Goal: Transaction & Acquisition: Purchase product/service

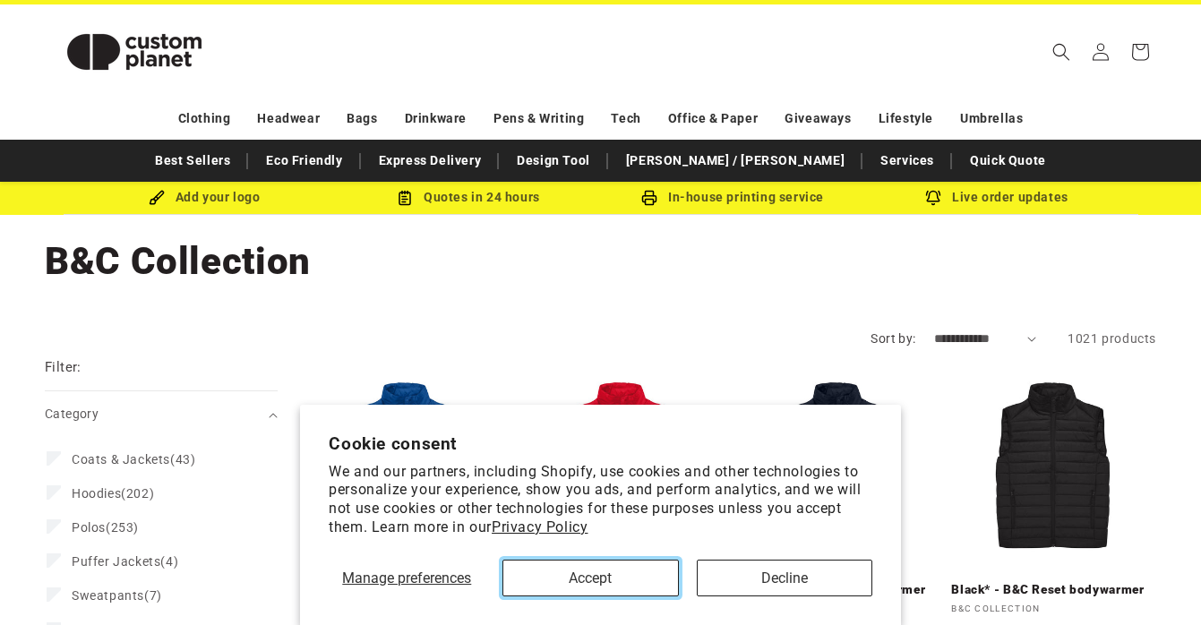
click at [573, 585] on button "Accept" at bounding box center [589, 578] width 175 height 37
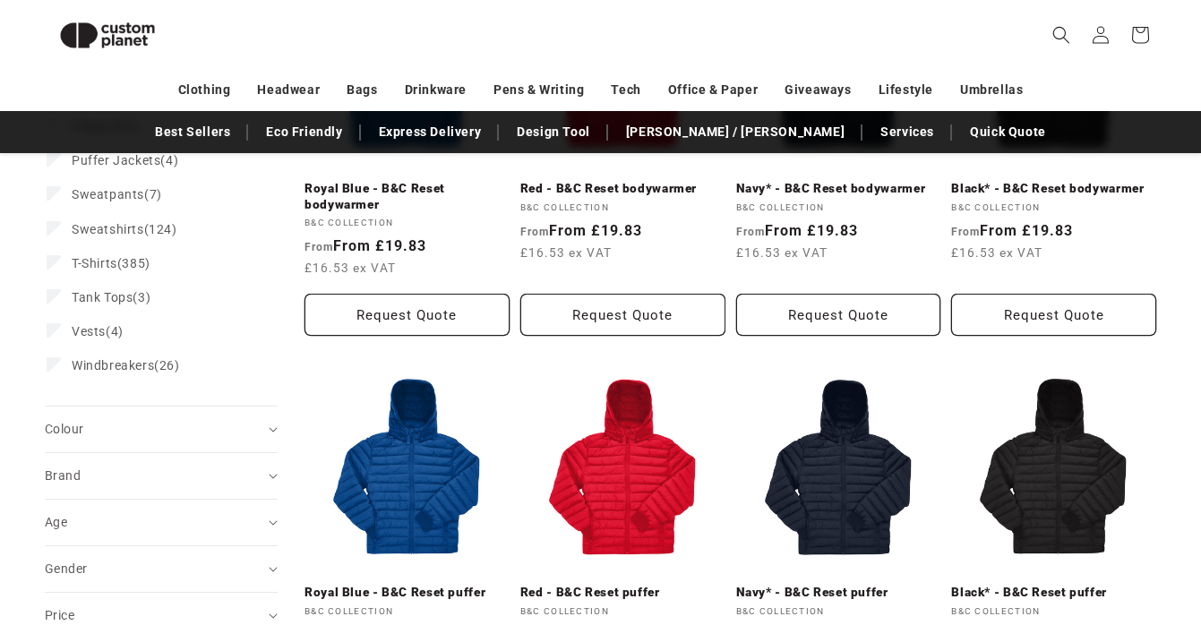
scroll to position [207, 0]
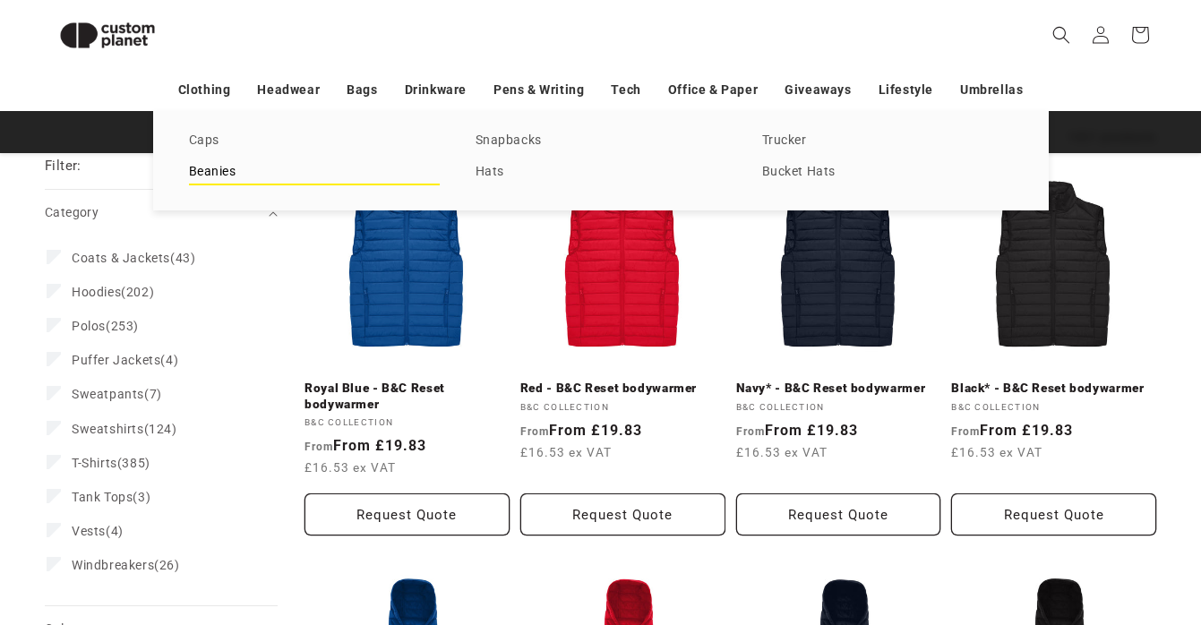
click at [212, 169] on link "Beanies" at bounding box center [314, 172] width 251 height 24
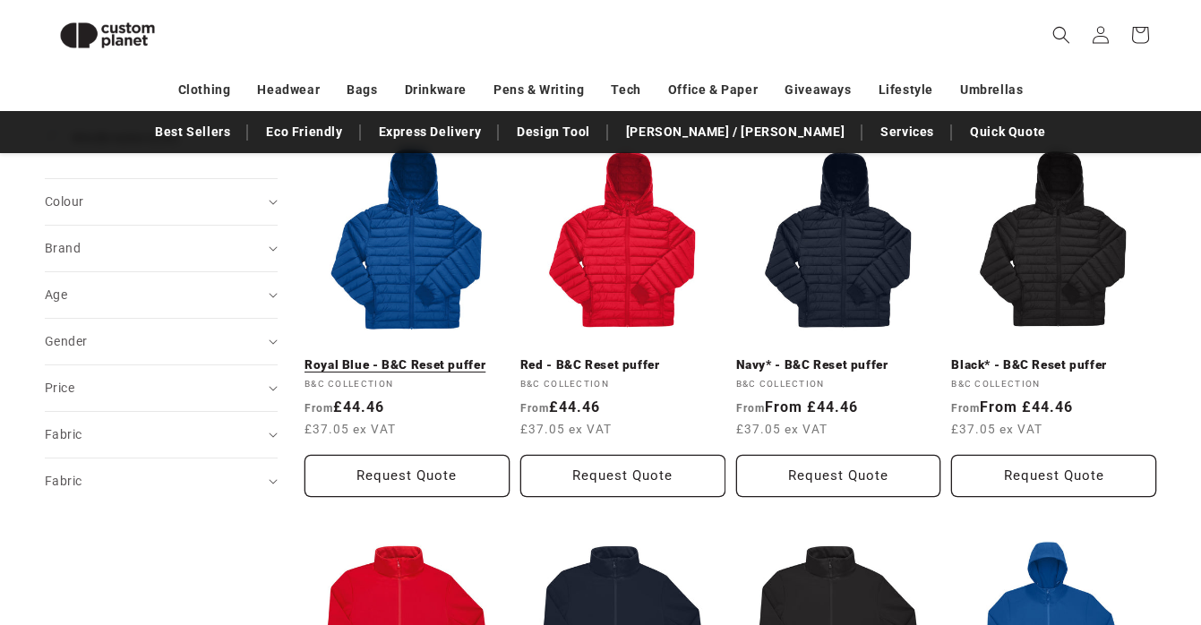
scroll to position [595, 0]
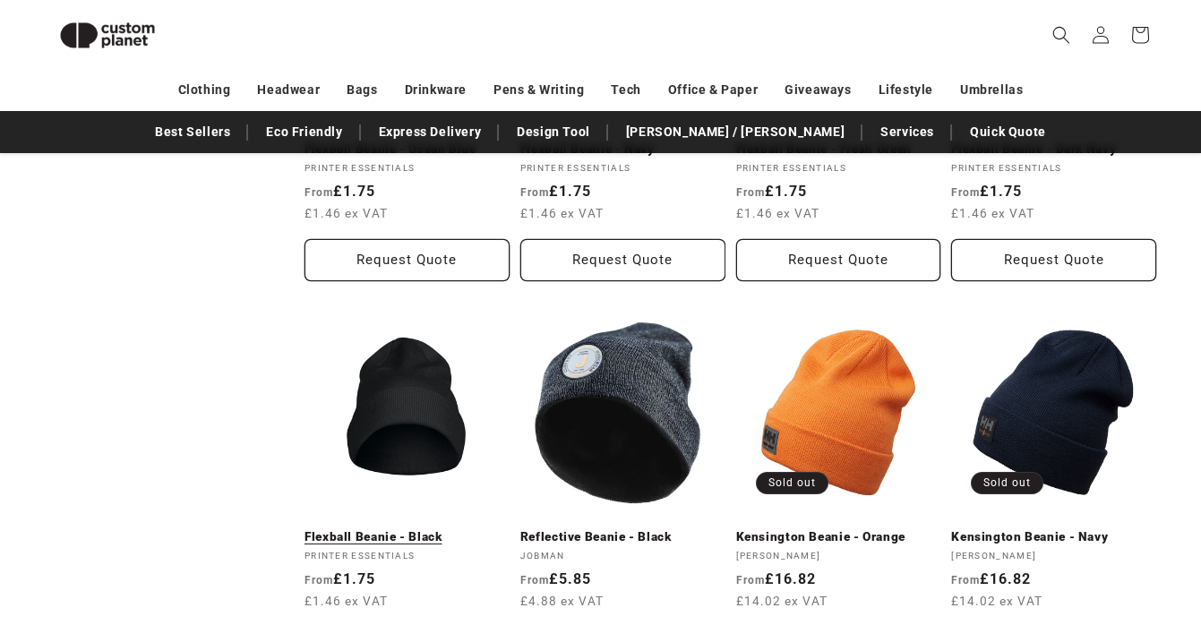
scroll to position [844, 0]
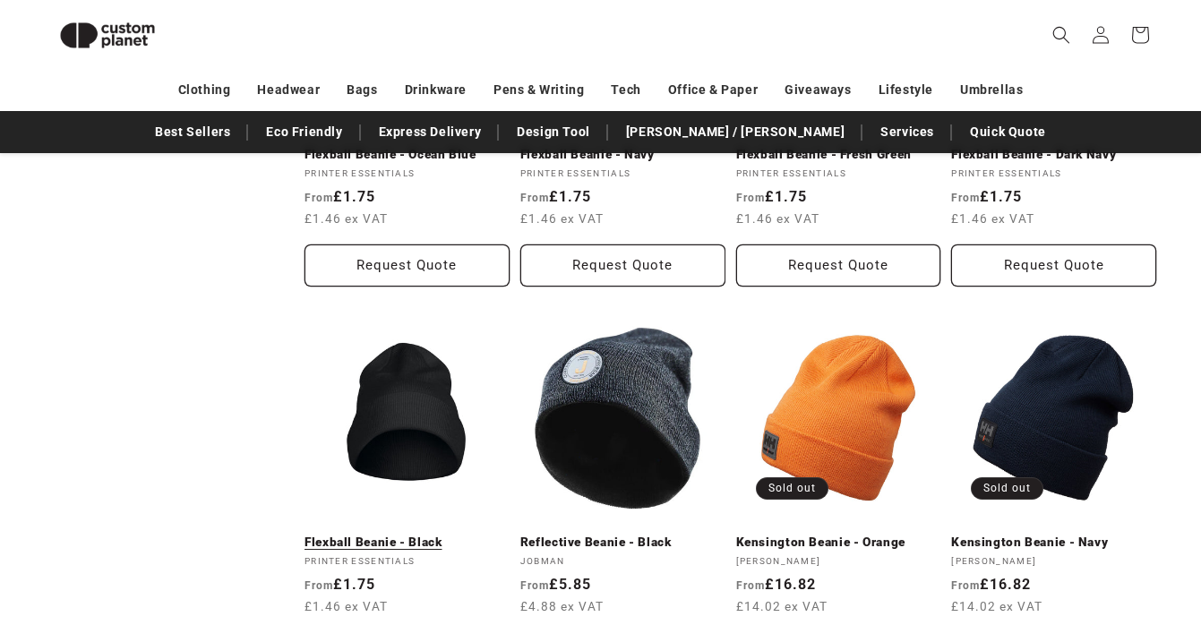
click at [406, 534] on link "Flexball Beanie - Black" at bounding box center [406, 542] width 205 height 16
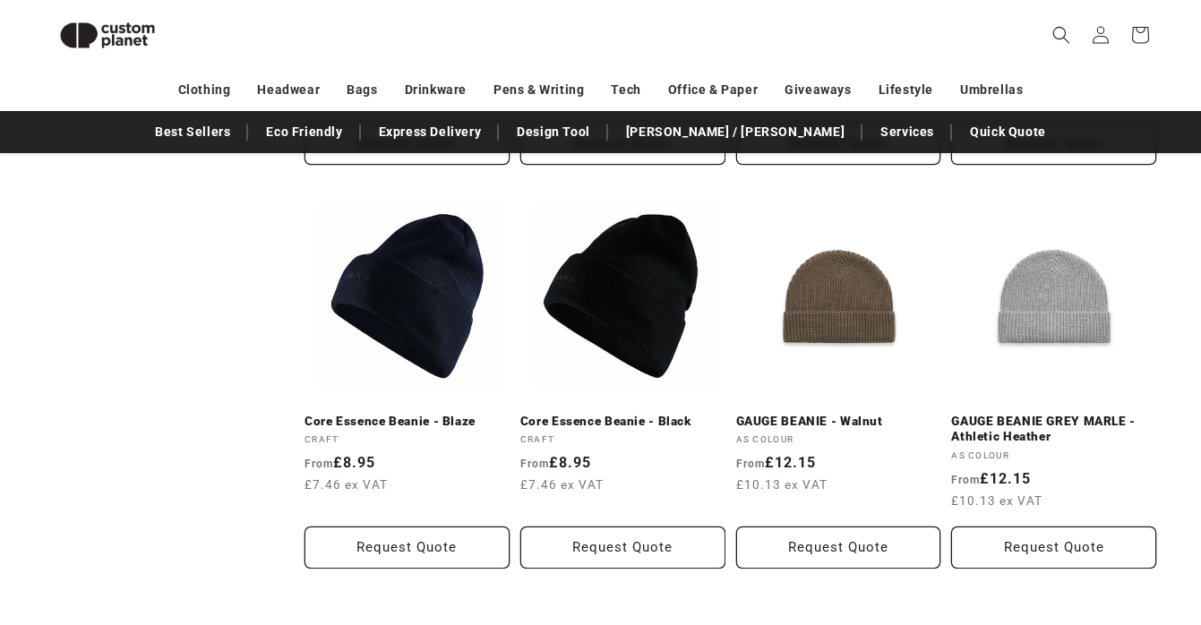
scroll to position [1758, 0]
